Goal: Communication & Community: Answer question/provide support

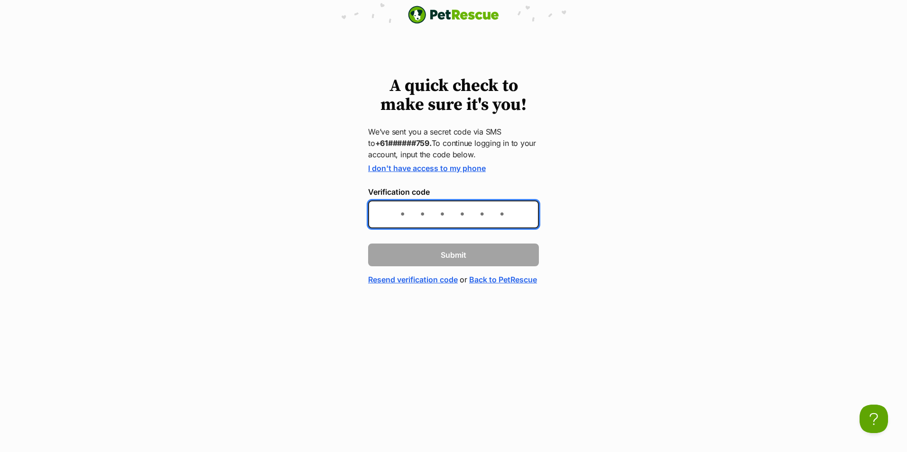
click at [377, 219] on input "Verification code" at bounding box center [453, 215] width 171 height 28
type input "435727"
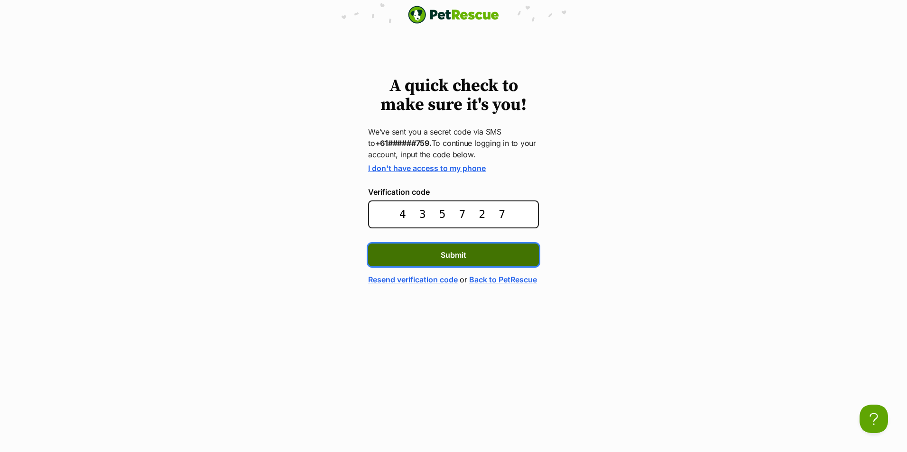
click at [451, 254] on span "Submit" at bounding box center [453, 254] width 26 height 11
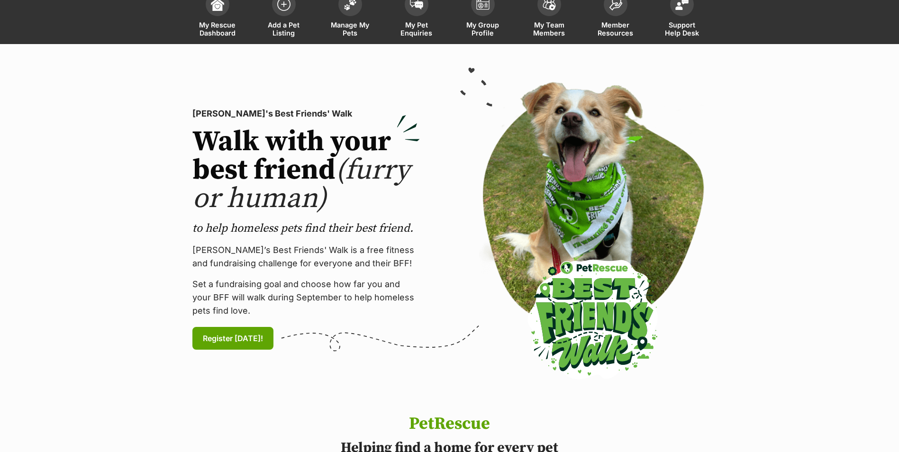
scroll to position [47, 0]
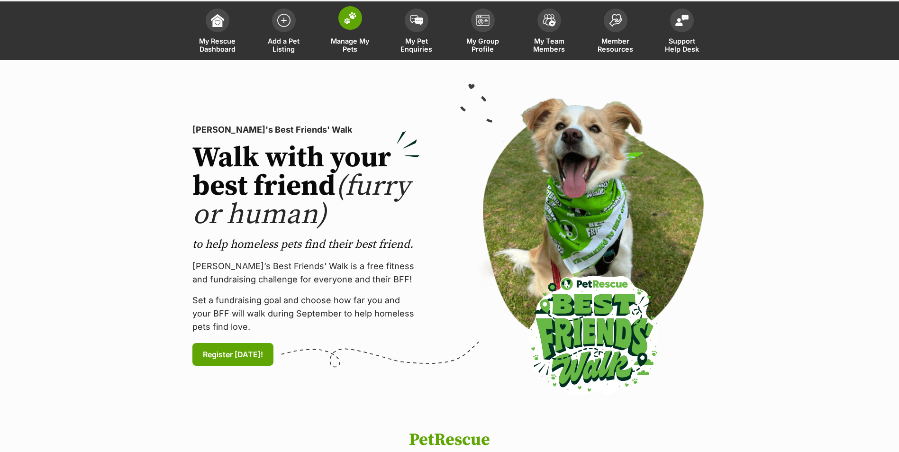
click at [350, 27] on span at bounding box center [351, 18] width 24 height 24
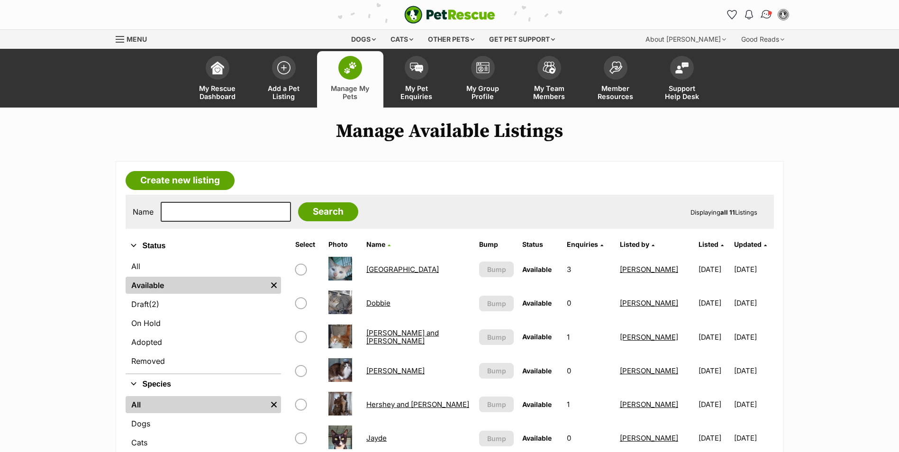
click at [764, 12] on img "Conversations" at bounding box center [766, 15] width 13 height 12
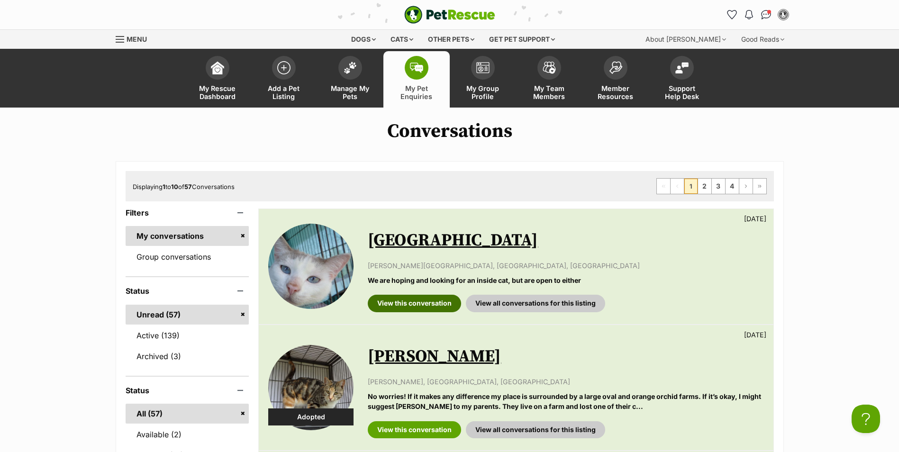
click at [408, 300] on link "View this conversation" at bounding box center [414, 303] width 93 height 17
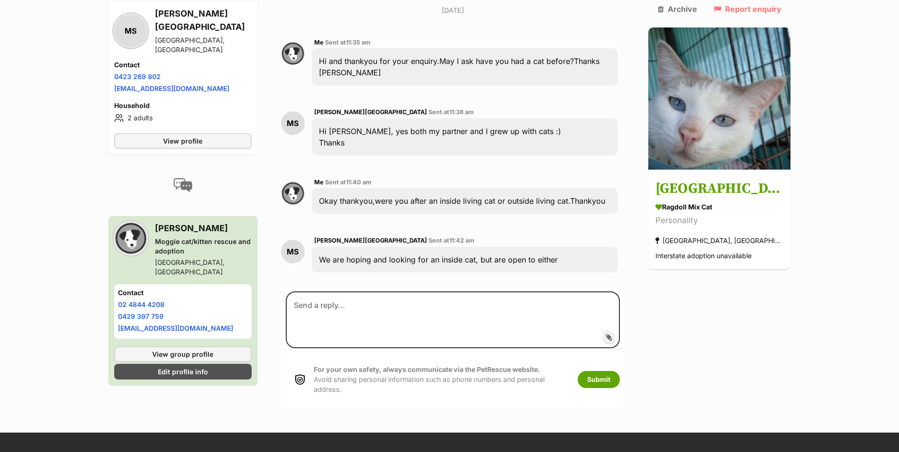
scroll to position [370, 0]
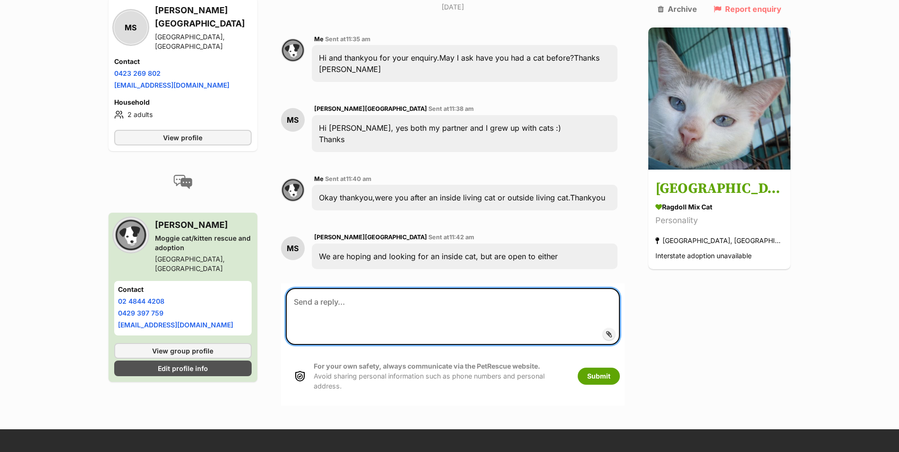
click at [369, 288] on textarea at bounding box center [453, 316] width 335 height 57
click at [621, 288] on textarea "Hi and sorry for the delay.I dont think China would be suitable as she requires…" at bounding box center [453, 316] width 335 height 57
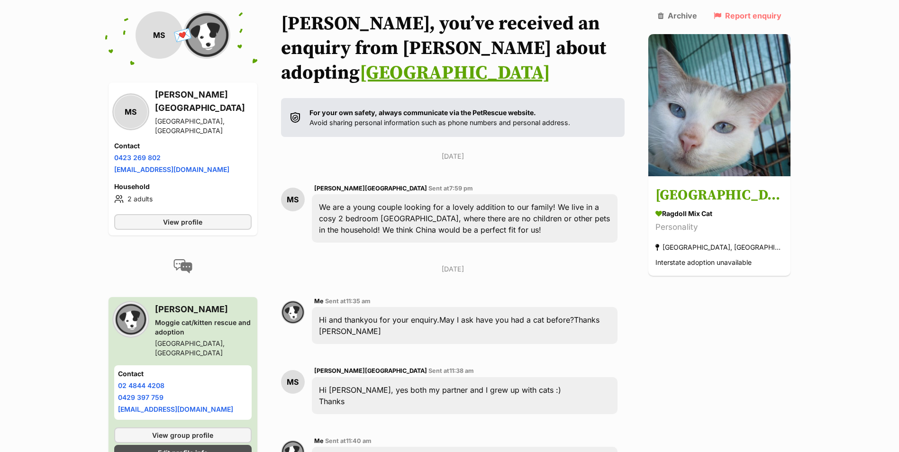
scroll to position [181, 0]
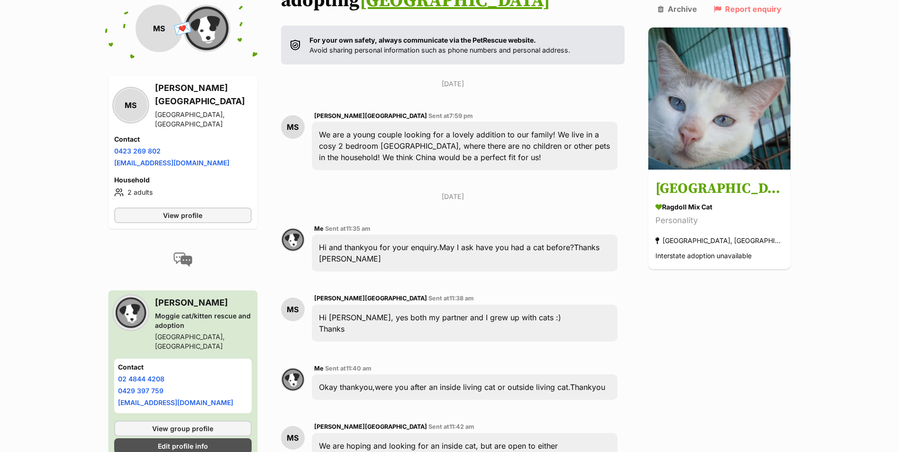
type textarea "Hi and sorry for the delay.I dont think China would be suitable as she requires…"
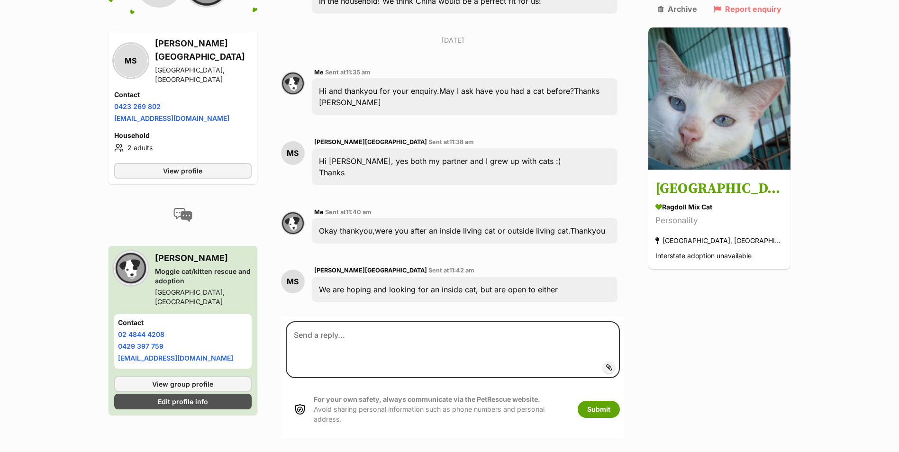
scroll to position [332, 0]
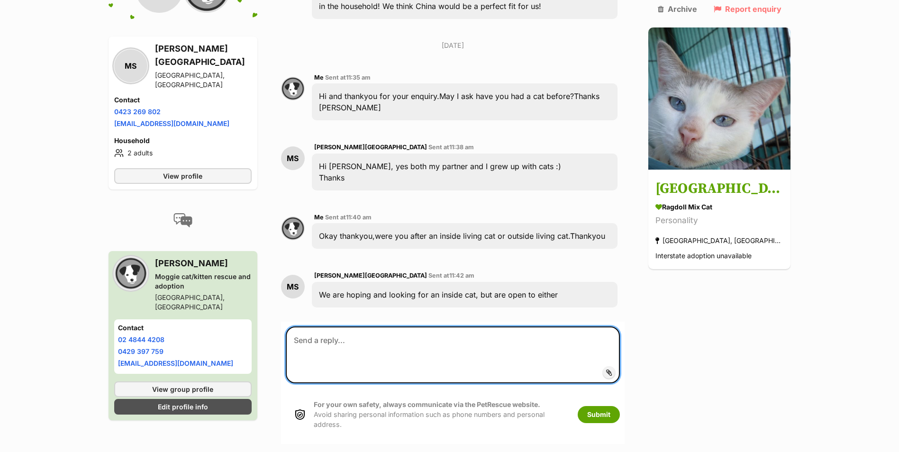
click at [327, 327] on textarea at bounding box center [453, 355] width 335 height 57
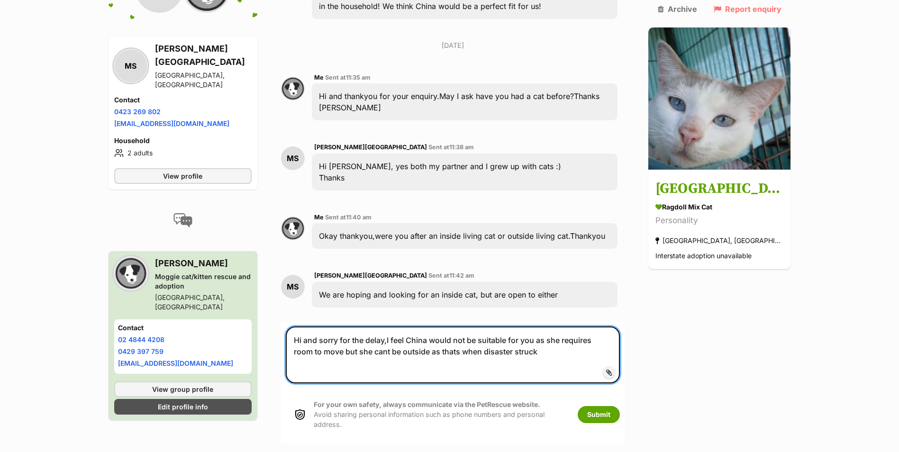
click at [530, 327] on textarea "Hi and sorry for the delay,I feel China would not be suitable for you as she re…" at bounding box center [453, 355] width 335 height 57
type textarea "Hi and sorry for the delay,I feel China would not be suitable for you as she re…"
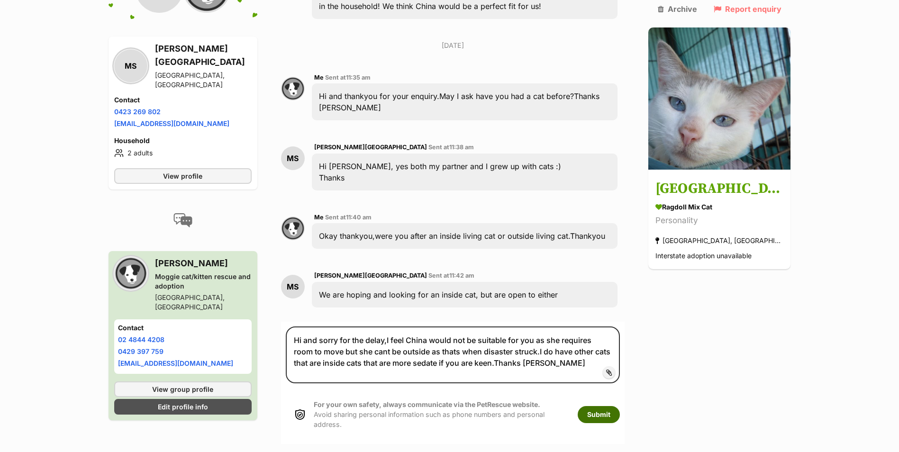
click at [618, 406] on button "Submit" at bounding box center [599, 414] width 42 height 17
